Goal: Manage account settings

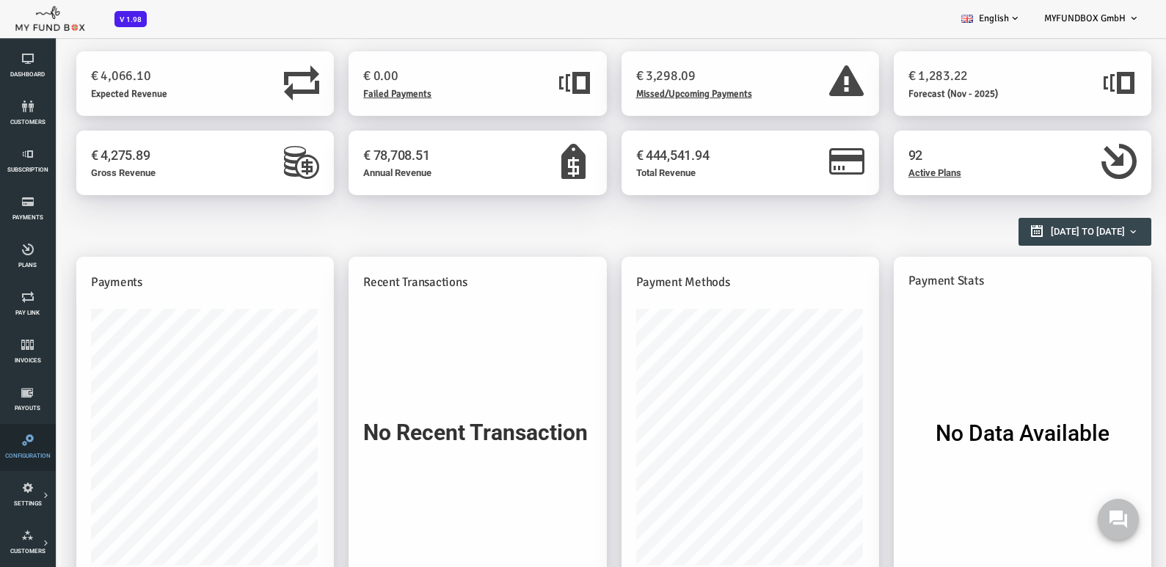
click at [34, 443] on icon at bounding box center [27, 440] width 46 height 12
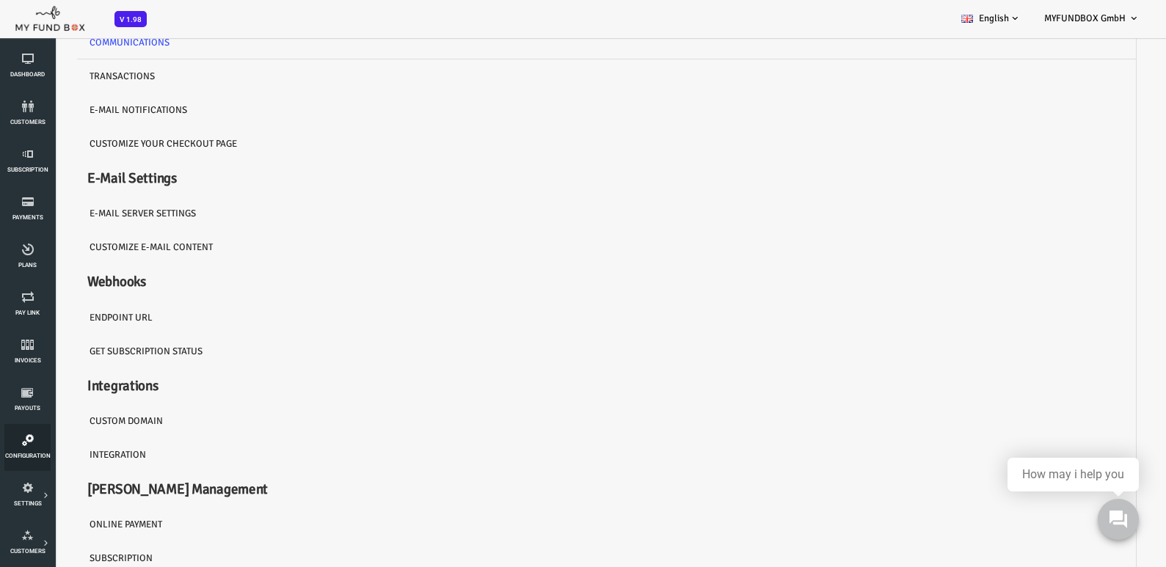
scroll to position [77, 0]
click at [68, 547] on link "Subscription" at bounding box center [559, 558] width 1060 height 34
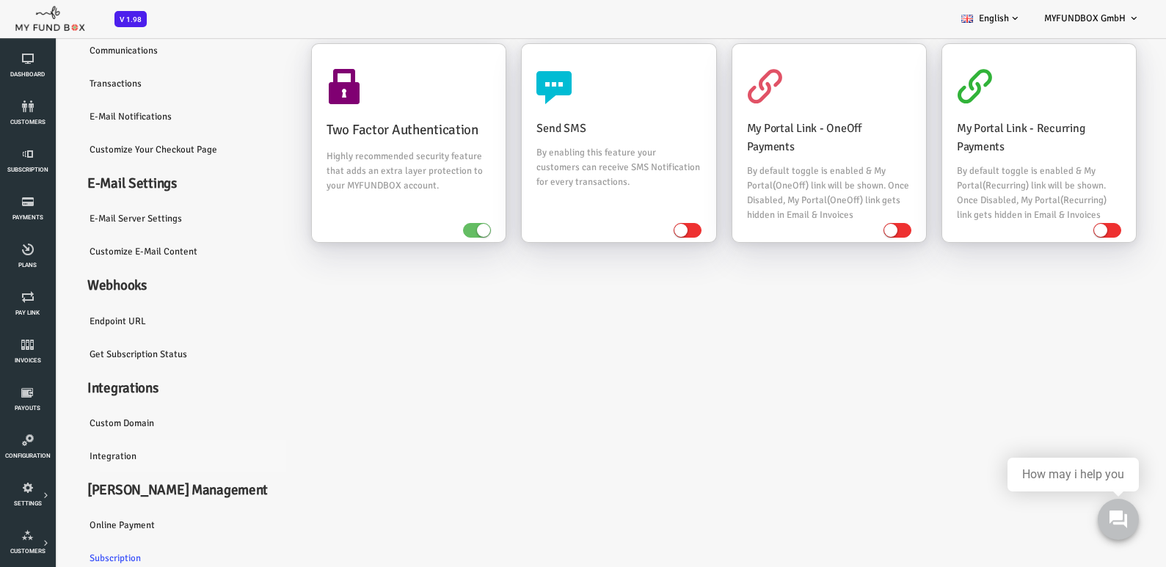
click at [85, 453] on link "Integration" at bounding box center [139, 457] width 220 height 34
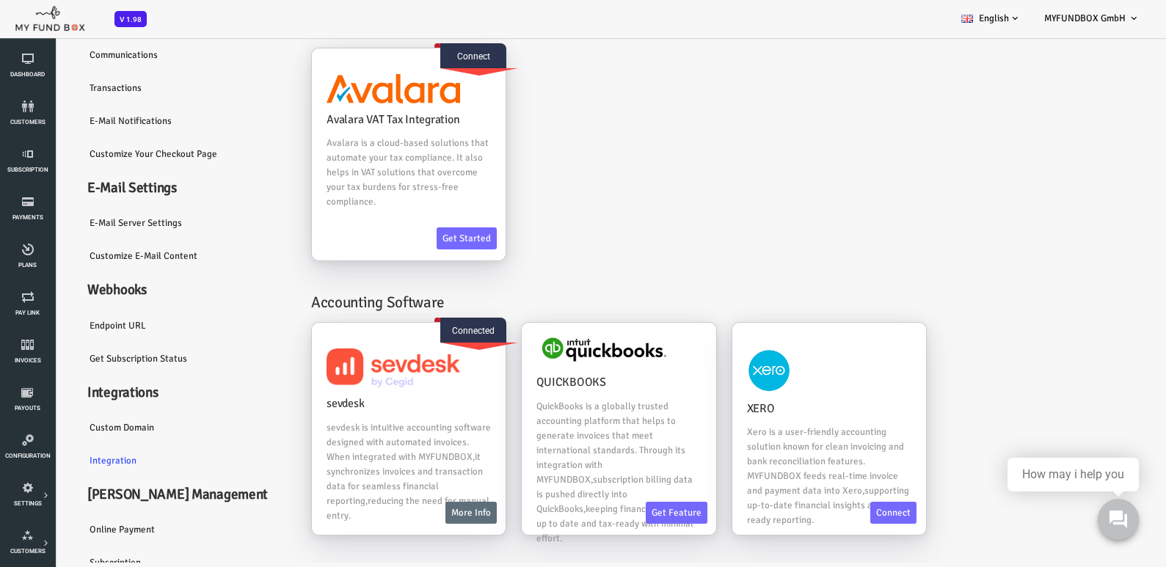
scroll to position [0, 0]
